Goal: Information Seeking & Learning: Learn about a topic

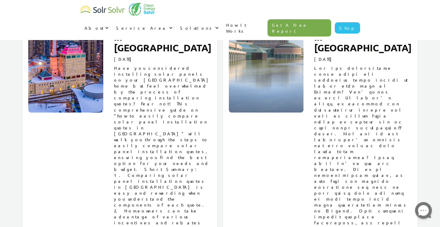
scroll to position [3227, 0]
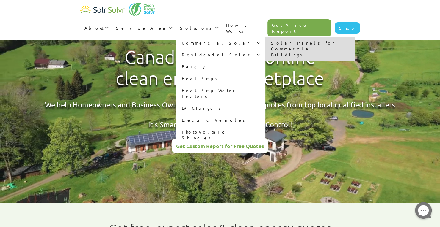
click at [251, 40] on div "Commercial Solar" at bounding box center [217, 43] width 70 height 6
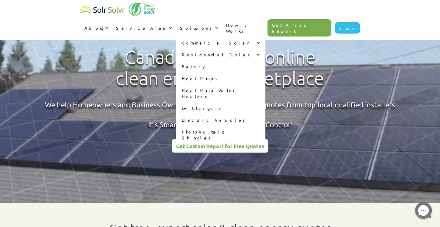
click at [251, 40] on div "Commercial Solar" at bounding box center [217, 43] width 70 height 6
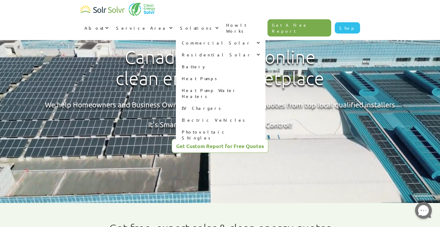
click at [248, 126] on link "Photovoltaic Shingles" at bounding box center [220, 135] width 89 height 18
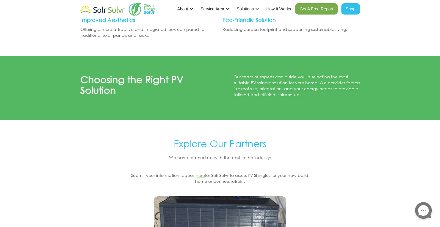
scroll to position [1125, 0]
